Goal: Check status

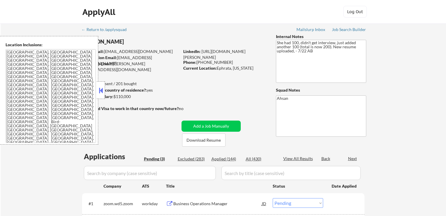
select select ""pending""
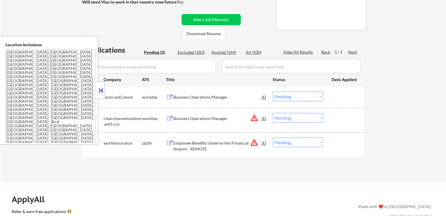
scroll to position [117, 0]
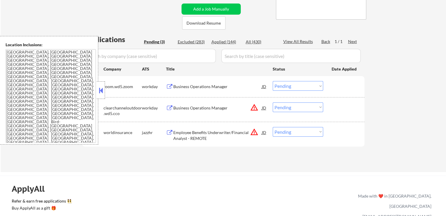
click at [281, 108] on select "Choose an option... Pending Applied Excluded (Questions) Excluded (Expired) Exc…" at bounding box center [298, 108] width 50 height 10
select select ""excluded__location_""
click at [273, 103] on select "Choose an option... Pending Applied Excluded (Questions) Excluded (Expired) Exc…" at bounding box center [298, 108] width 50 height 10
drag, startPoint x: 292, startPoint y: 130, endPoint x: 292, endPoint y: 136, distance: 5.9
click at [292, 131] on select "Choose an option... Pending Applied Excluded (Questions) Excluded (Expired) Exc…" at bounding box center [298, 132] width 50 height 10
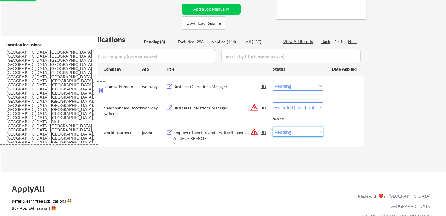
select select ""excluded__location_""
click at [273, 127] on select "Choose an option... Pending Applied Excluded (Questions) Excluded (Expired) Exc…" at bounding box center [298, 132] width 50 height 10
click at [280, 167] on div "← Return to /applysquad Mailslurp Inbox Job Search Builder [PERSON_NAME] User E…" at bounding box center [223, 36] width 293 height 261
select select ""pending""
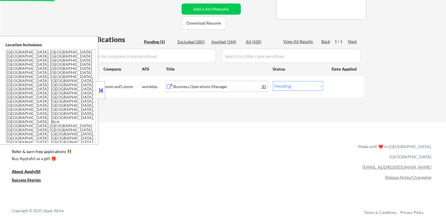
click at [206, 88] on div "Business Operations Manager" at bounding box center [217, 87] width 89 height 6
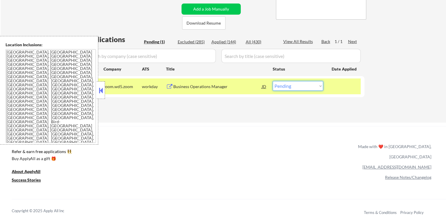
click at [291, 90] on select "Choose an option... Pending Applied Excluded (Questions) Excluded (Expired) Exc…" at bounding box center [298, 86] width 50 height 10
select select ""excluded__expired_""
click at [273, 81] on select "Choose an option... Pending Applied Excluded (Questions) Excluded (Expired) Exc…" at bounding box center [298, 86] width 50 height 10
click at [283, 119] on div "← Return to /applysquad Mailslurp Inbox Job Search Builder [PERSON_NAME] User E…" at bounding box center [223, 14] width 445 height 217
